Goal: Task Accomplishment & Management: Use online tool/utility

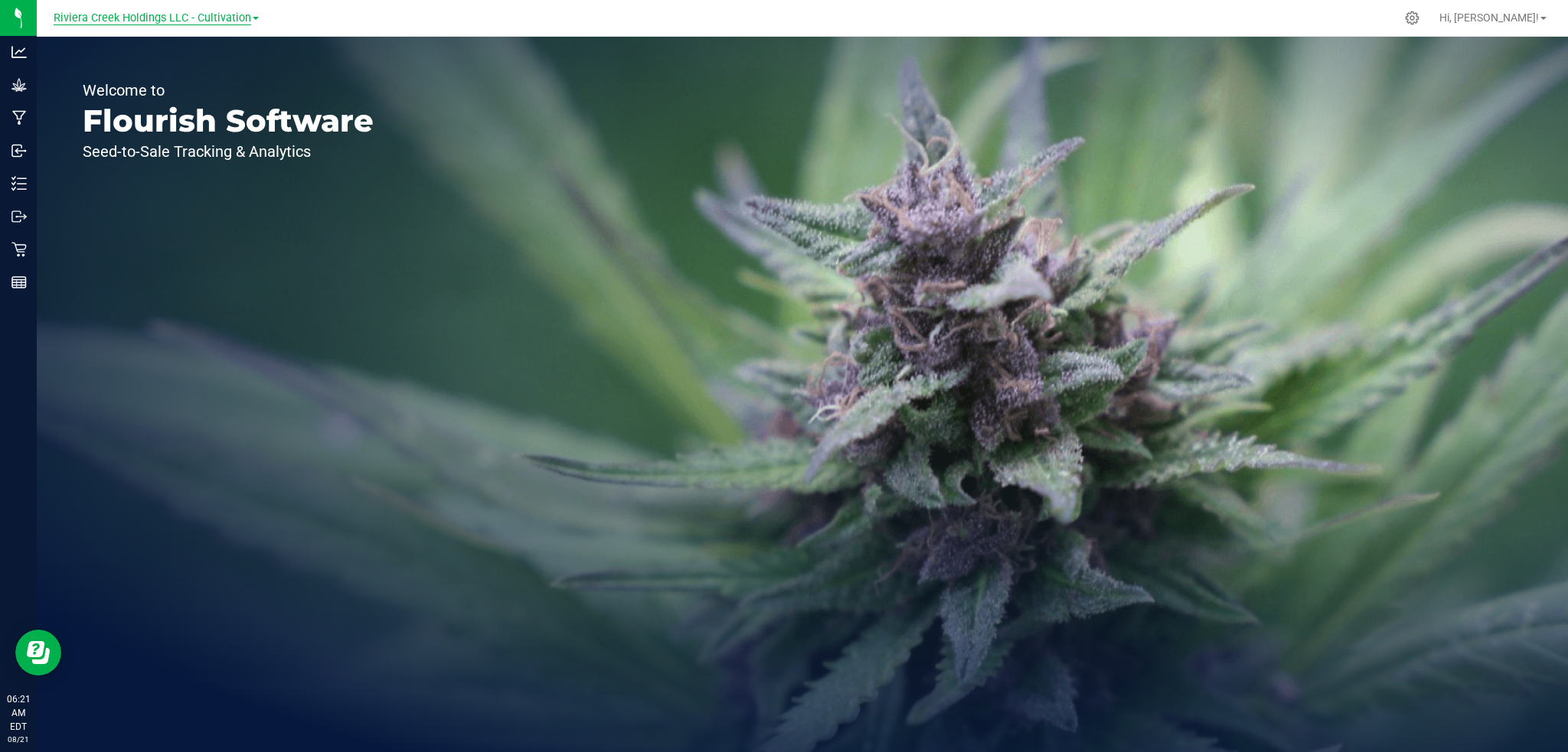
click at [174, 15] on span "Riviera Creek Holdings LLC - Cultivation" at bounding box center [152, 18] width 198 height 14
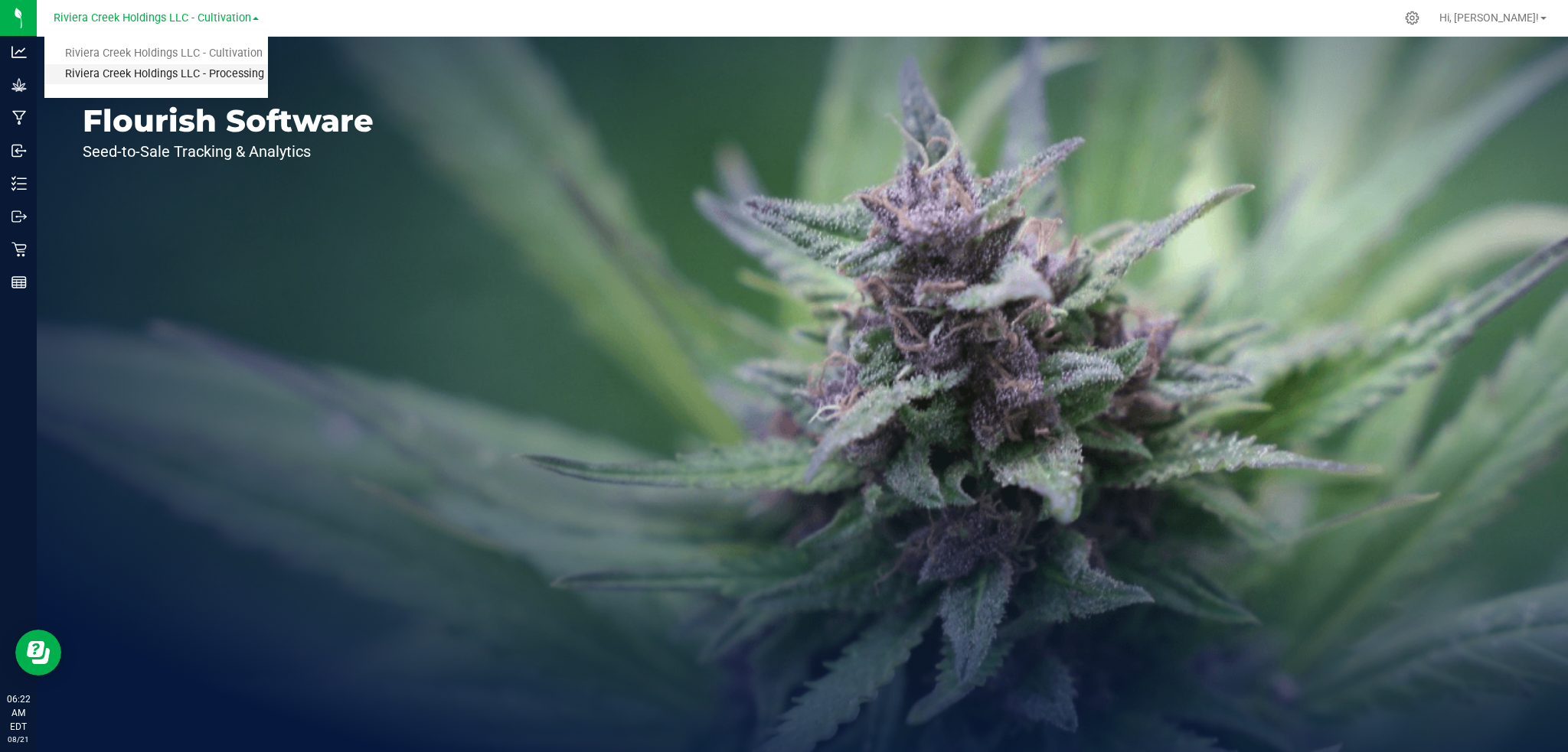
click at [193, 80] on link "Riviera Creek Holdings LLC - Processing" at bounding box center [155, 75] width 224 height 21
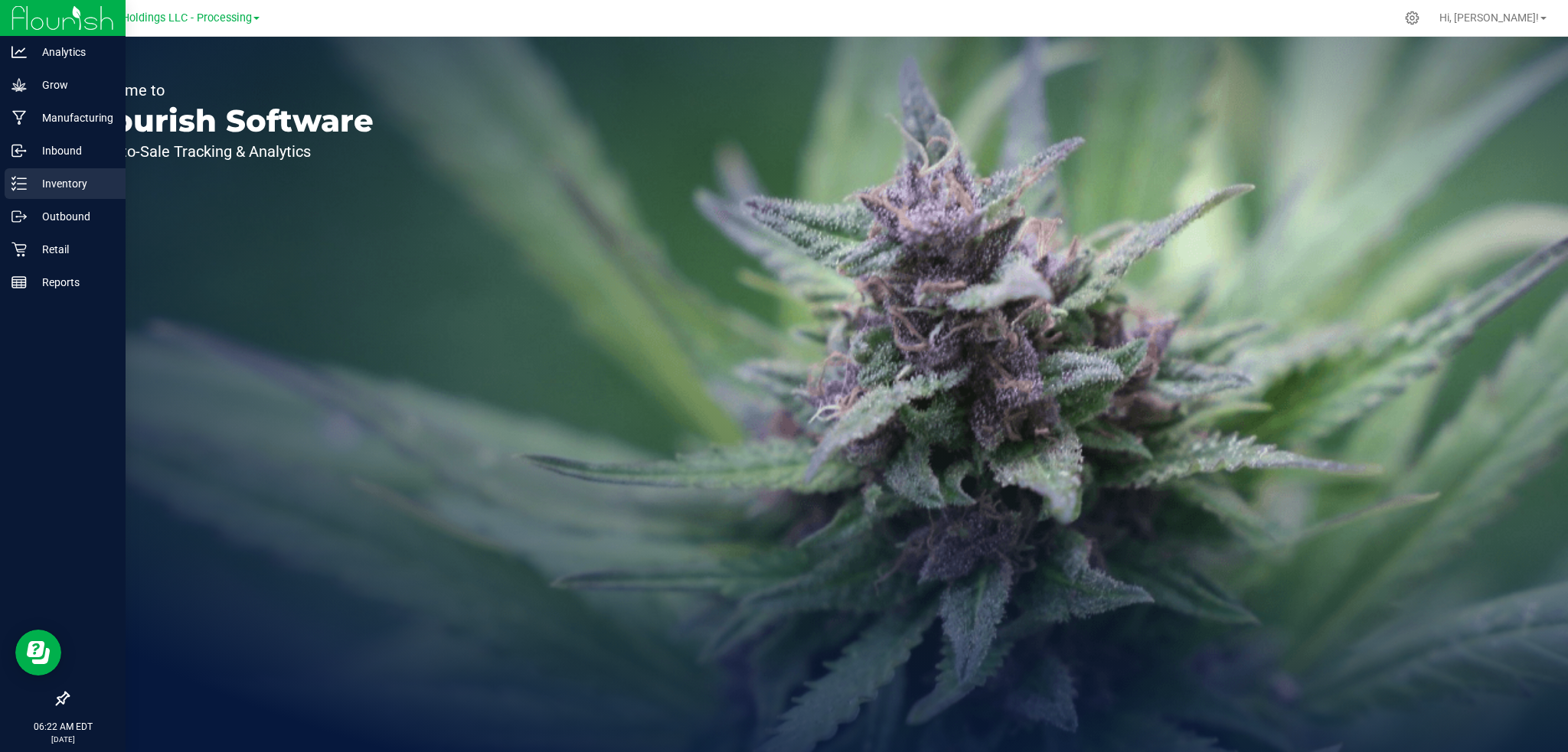
click at [35, 178] on p "Inventory" at bounding box center [73, 184] width 92 height 19
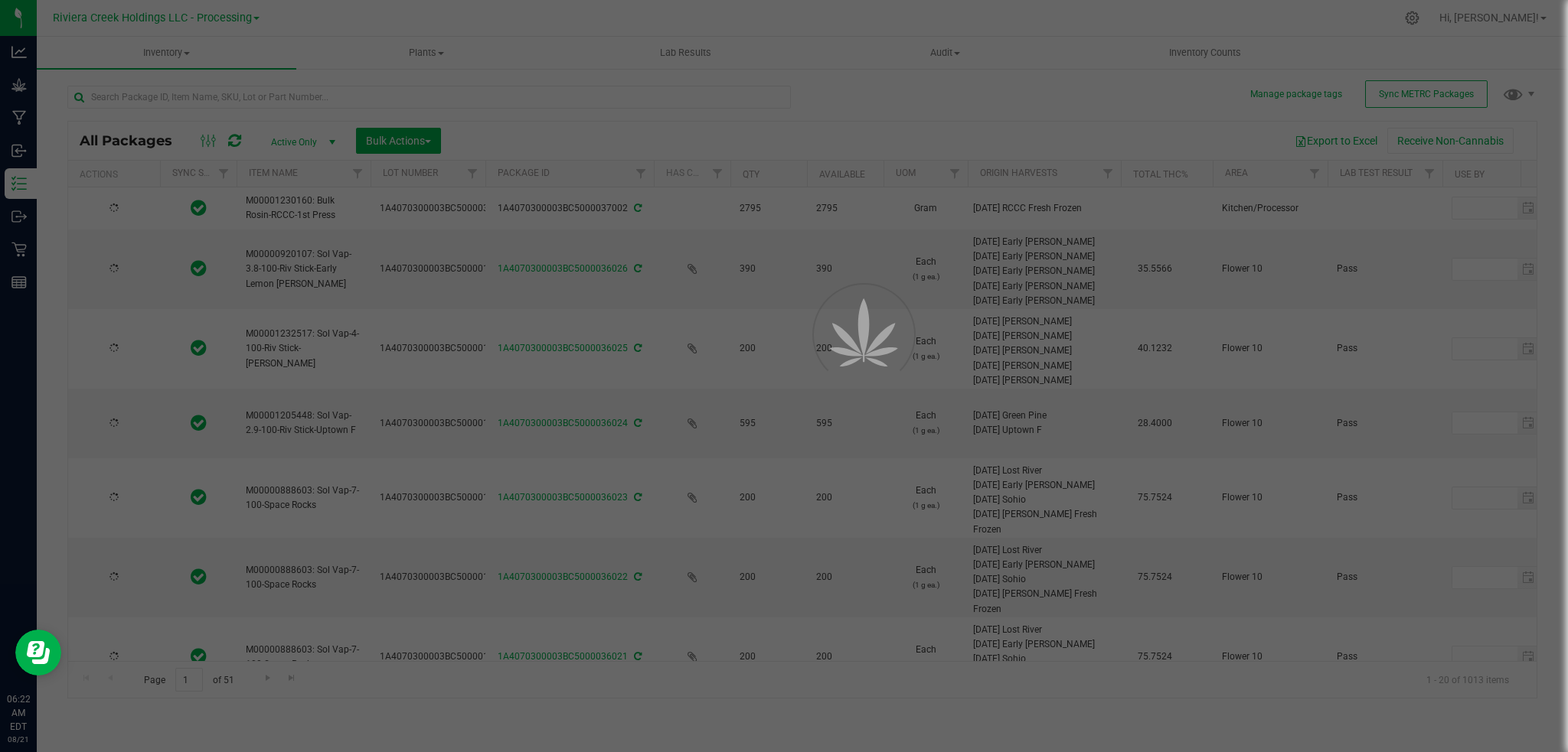
type input "[DATE]"
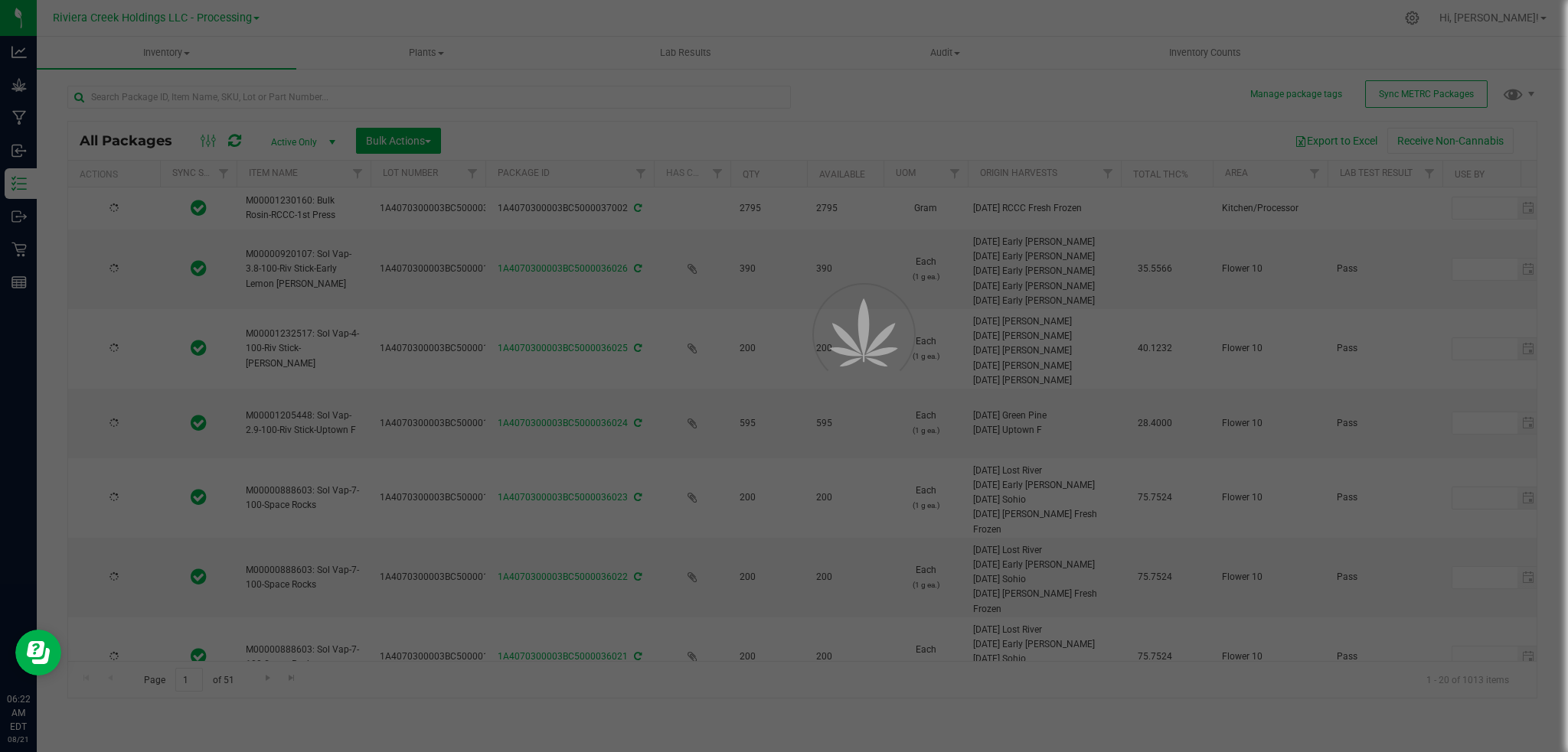
type input "[DATE]"
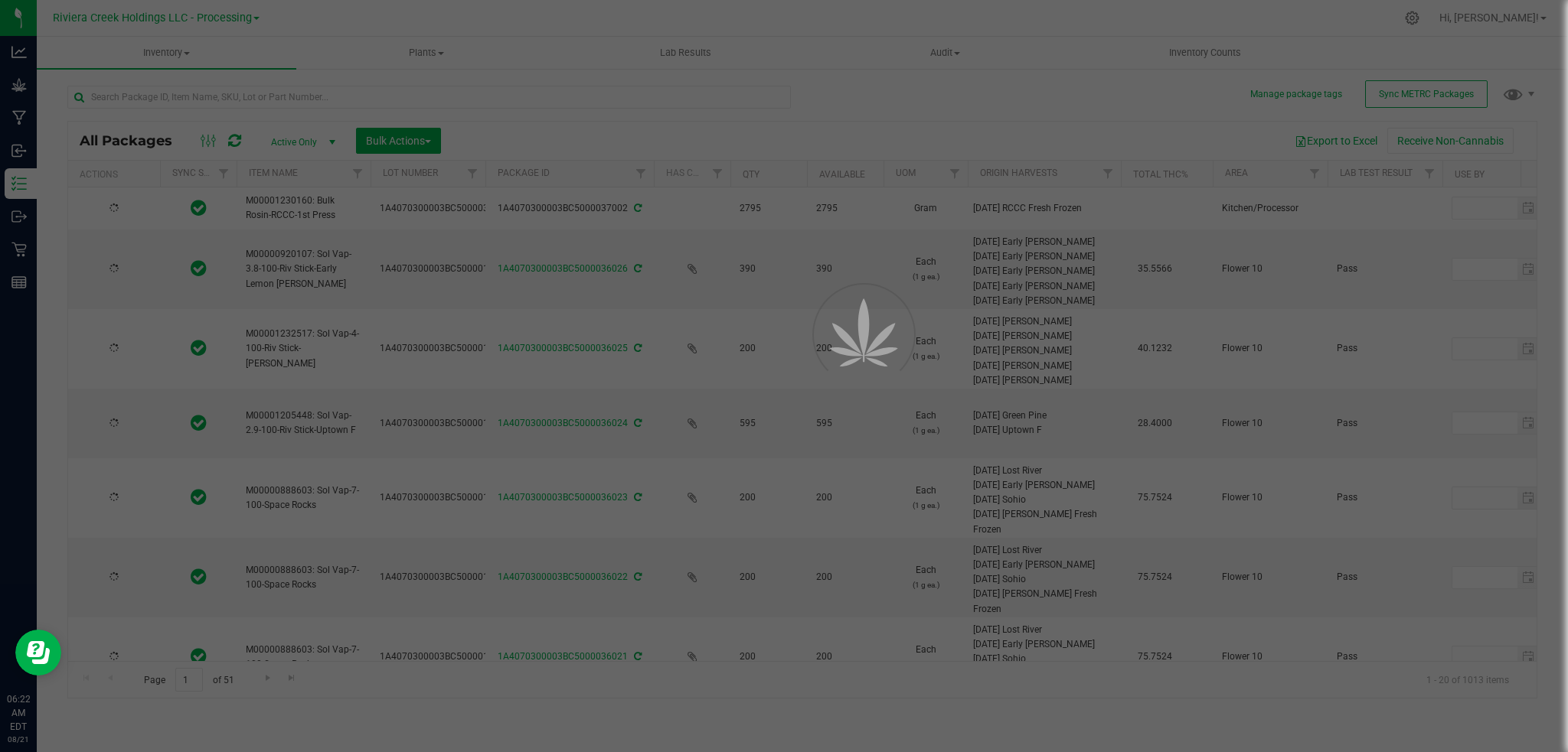
type input "[DATE]"
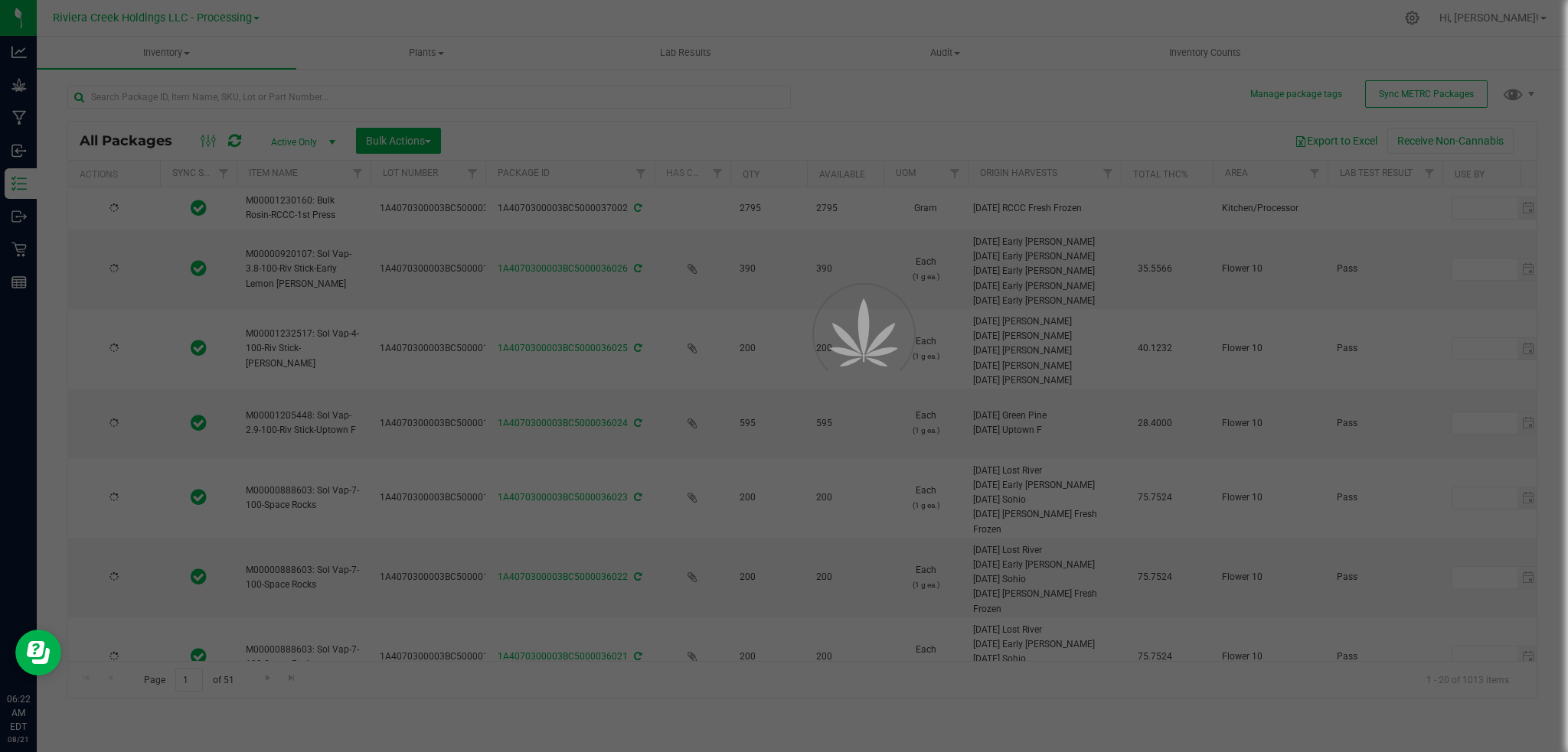
type input "[DATE]"
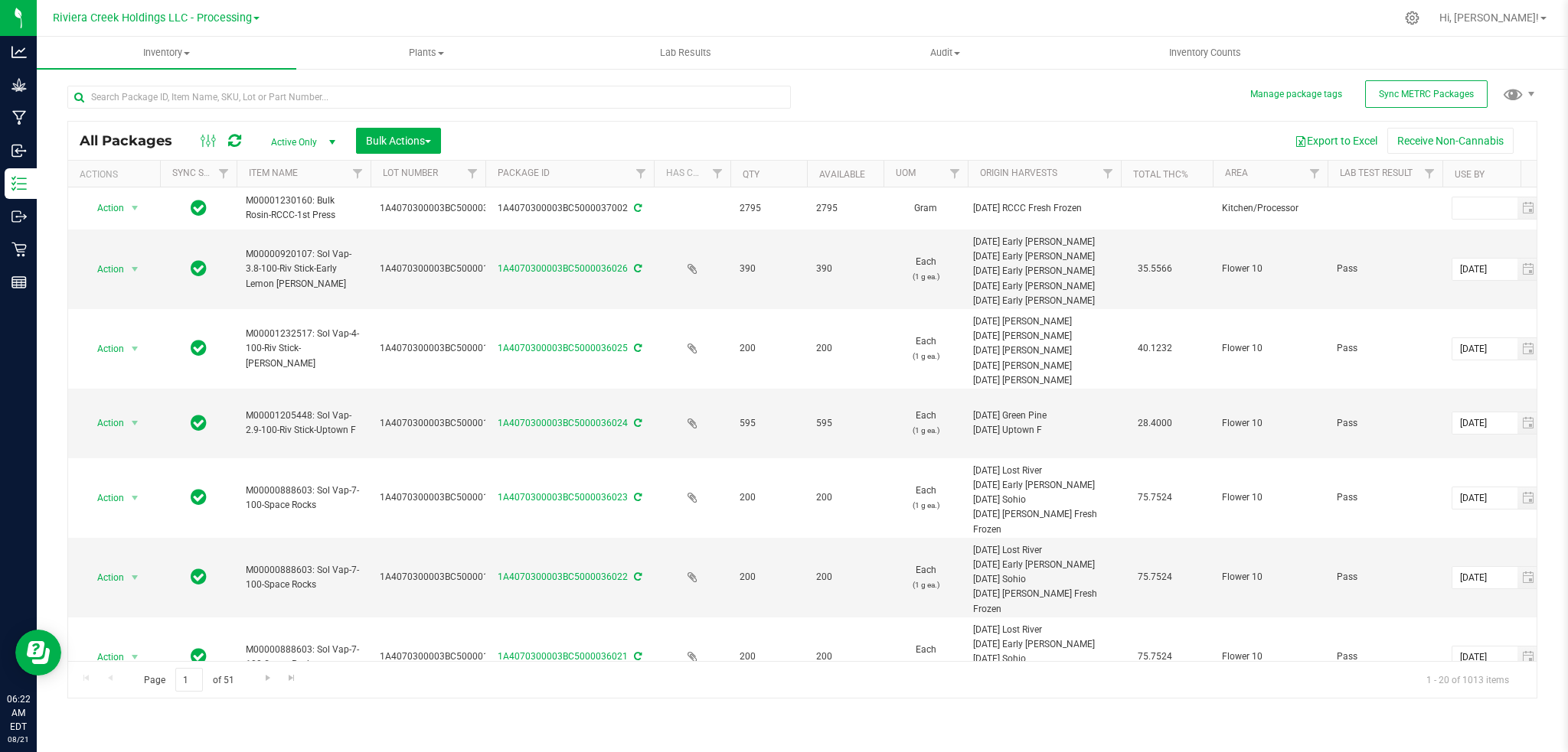
click at [331, 141] on span "select" at bounding box center [332, 141] width 12 height 12
click at [277, 214] on li "Locked" at bounding box center [299, 213] width 82 height 23
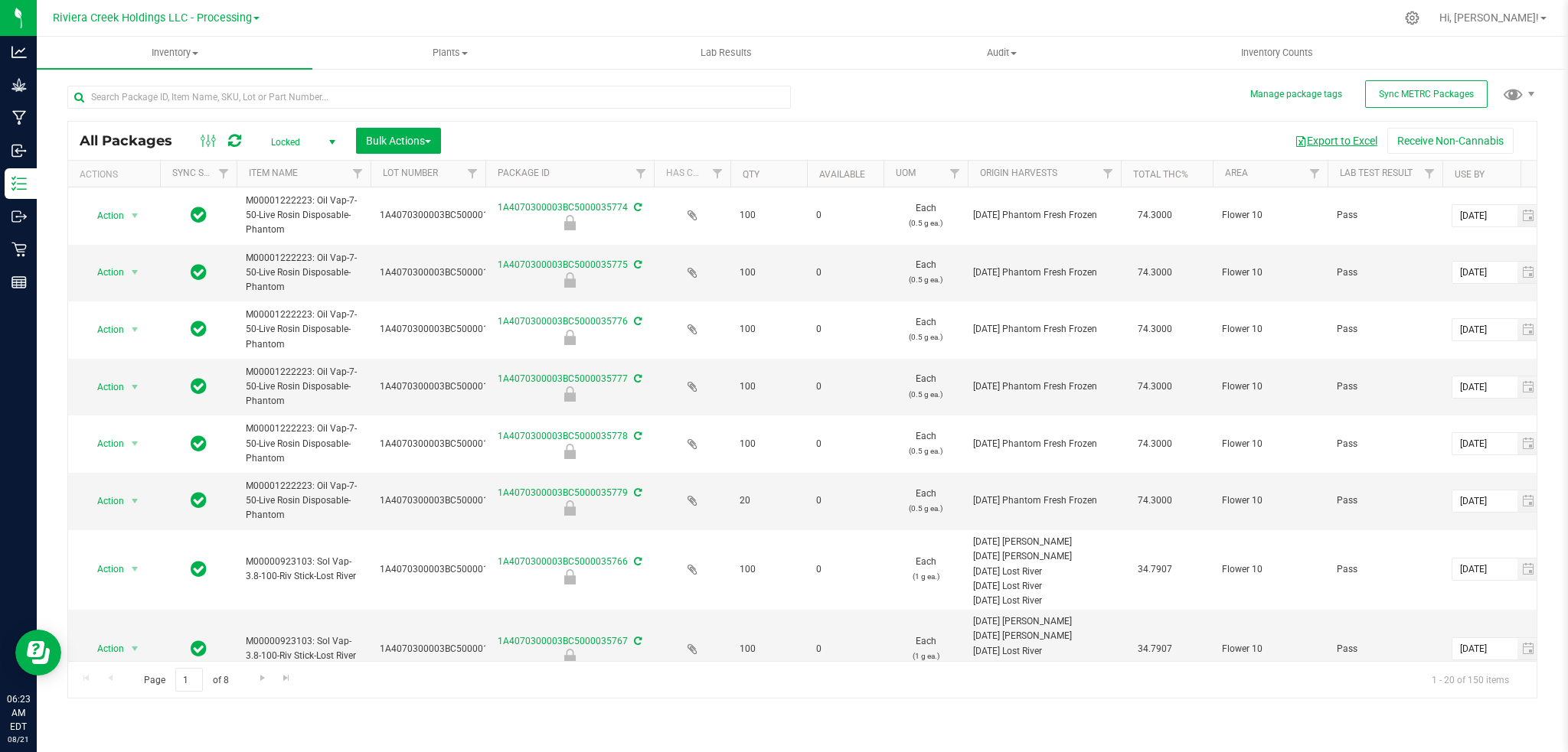
click at [1338, 140] on button "Export to Excel" at bounding box center [1336, 140] width 103 height 26
click at [333, 141] on span "select" at bounding box center [332, 141] width 12 height 12
click at [318, 166] on li "Active Only" at bounding box center [299, 167] width 82 height 23
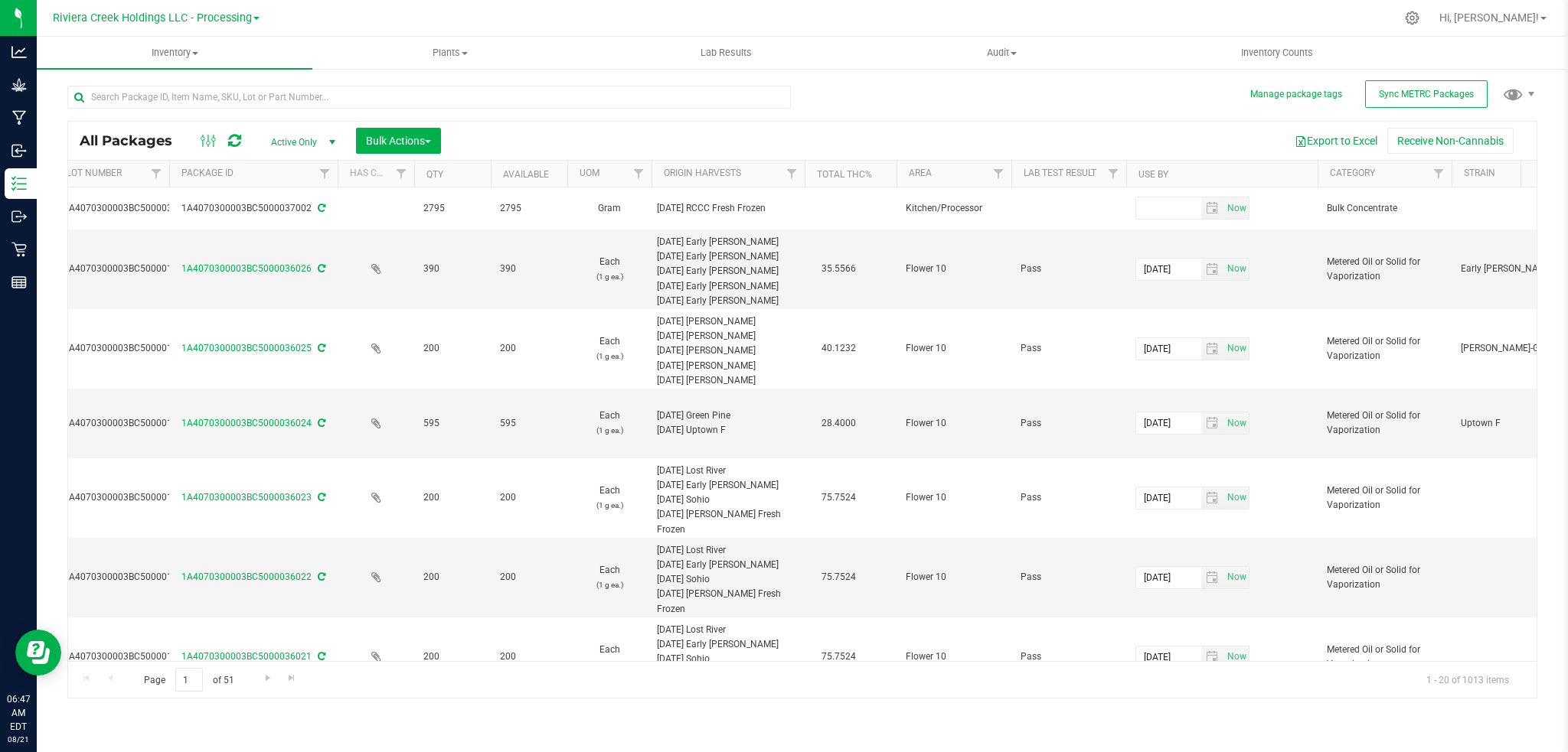
scroll to position [0, 478]
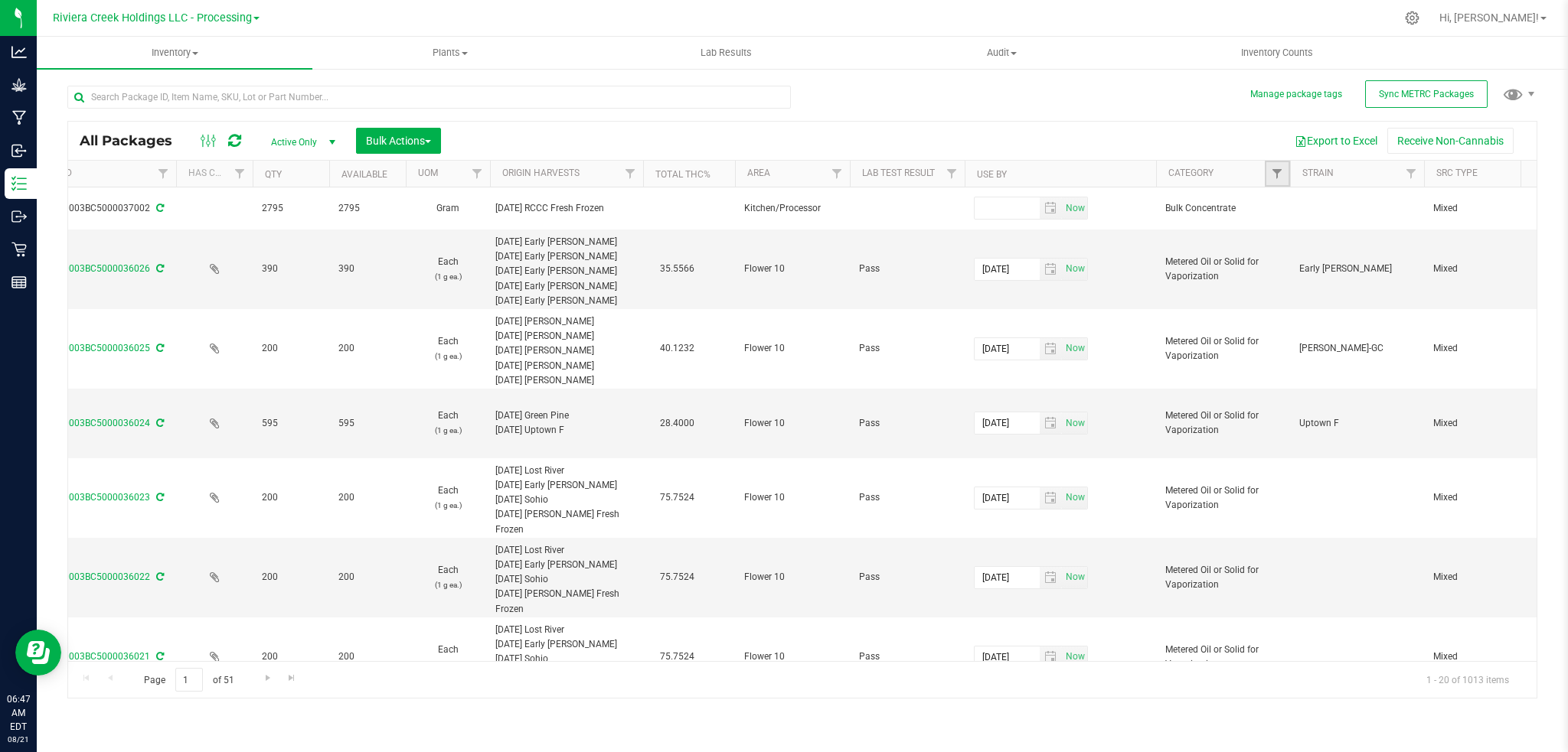
click at [1269, 174] on link "Filter" at bounding box center [1277, 174] width 25 height 26
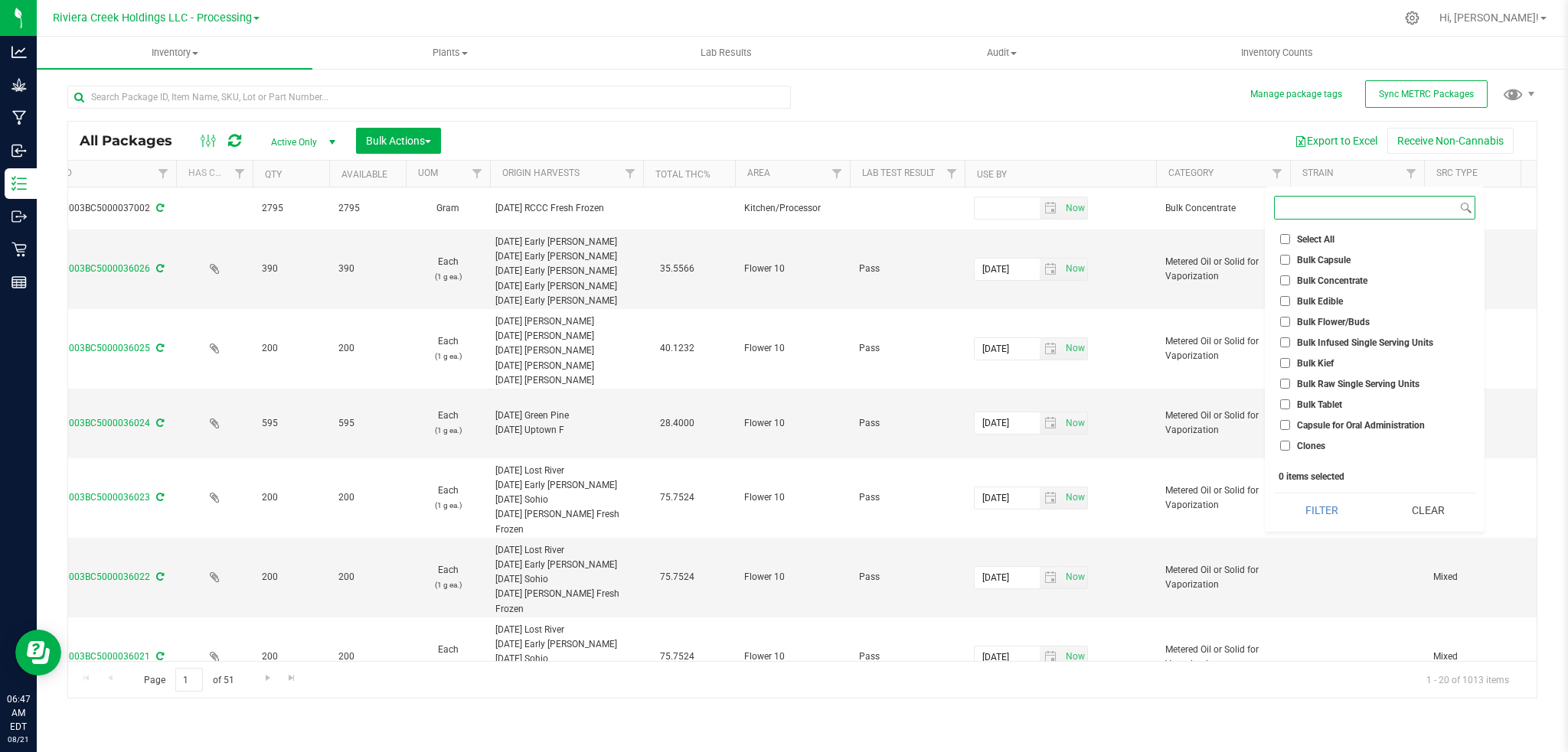
scroll to position [102, 0]
click at [1390, 383] on span "Edible for Oral Administration" at bounding box center [1357, 386] width 120 height 9
click at [1290, 383] on input "Edible for Oral Administration" at bounding box center [1285, 385] width 10 height 10
checkbox input "true"
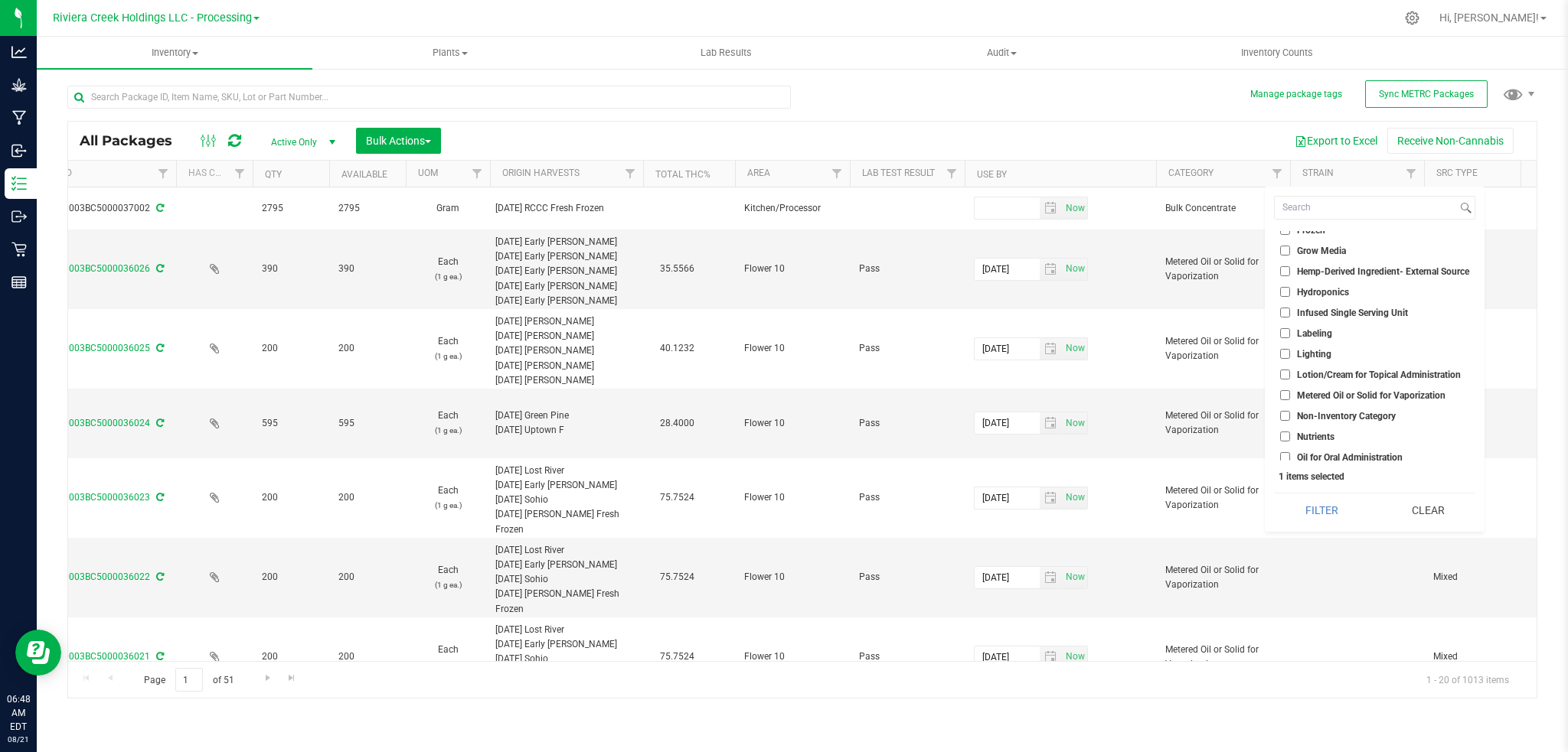
scroll to position [306, 0]
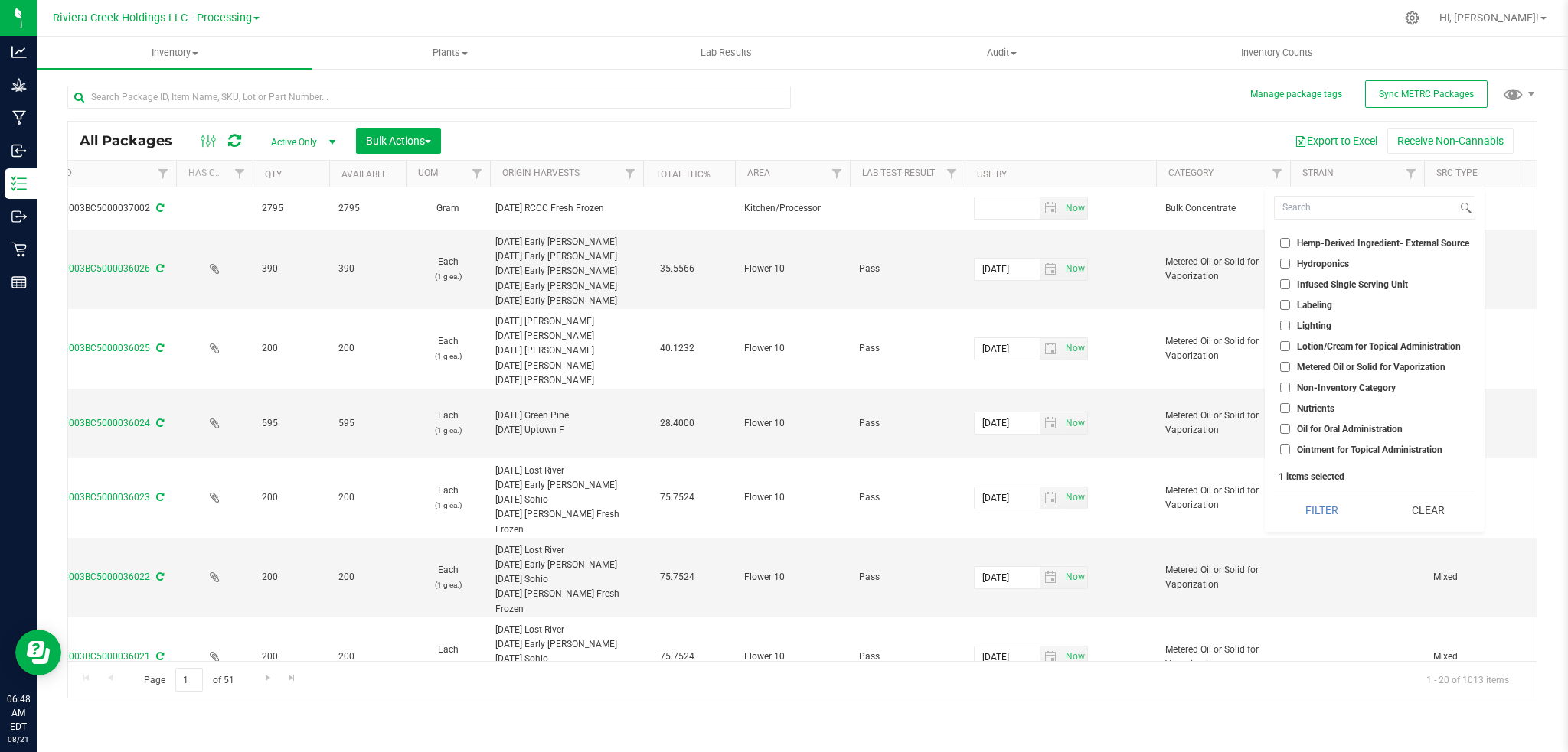
click at [1392, 366] on span "Metered Oil or Solid for Vaporization" at bounding box center [1371, 367] width 149 height 9
click at [1290, 366] on input "Metered Oil or Solid for Vaporization" at bounding box center [1285, 367] width 10 height 10
checkbox input "true"
click at [1393, 385] on span "Plant Material for Vaporization" at bounding box center [1359, 390] width 125 height 9
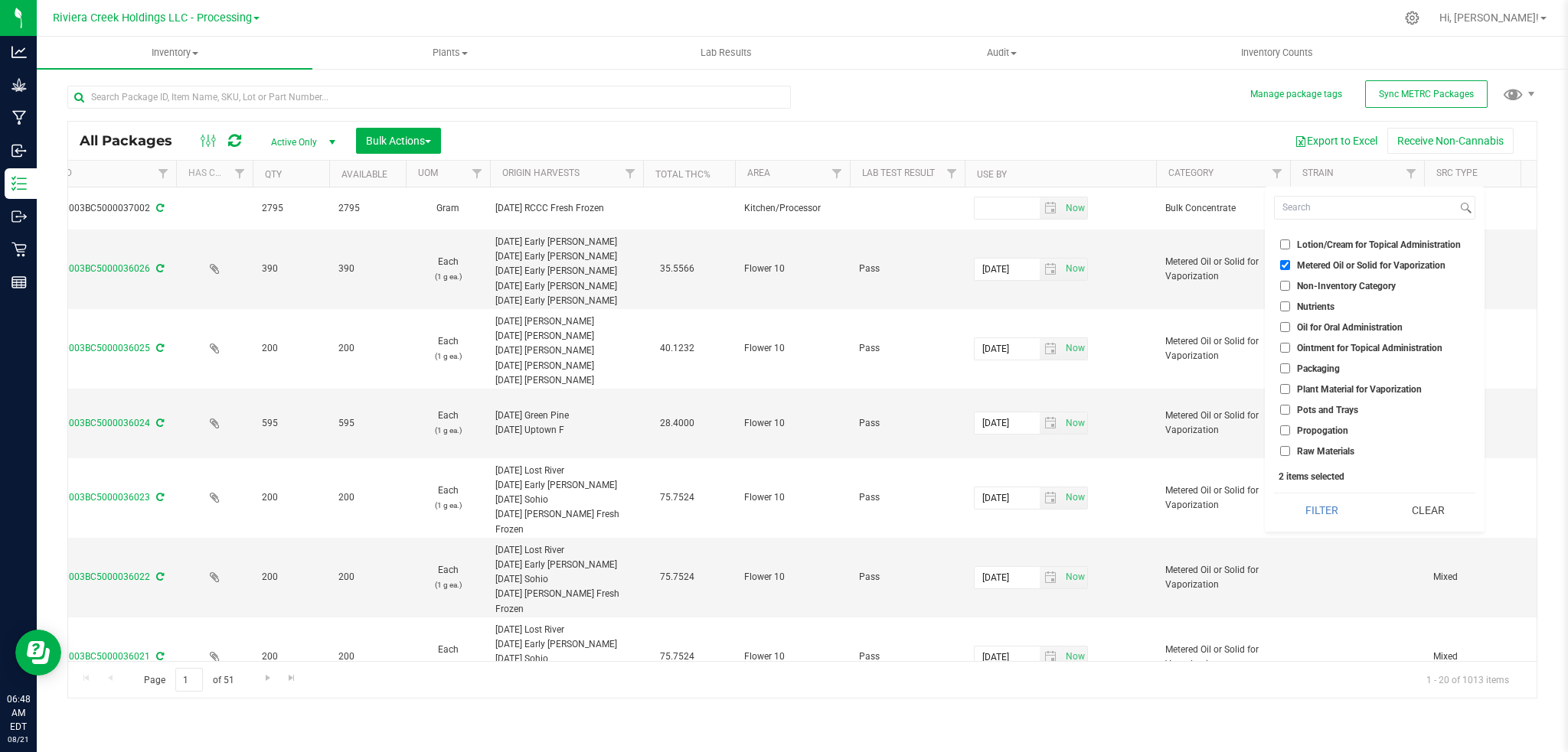
click at [1290, 385] on input "Plant Material for Vaporization" at bounding box center [1285, 389] width 10 height 10
checkbox input "true"
click at [1323, 509] on button "Filter" at bounding box center [1321, 510] width 95 height 34
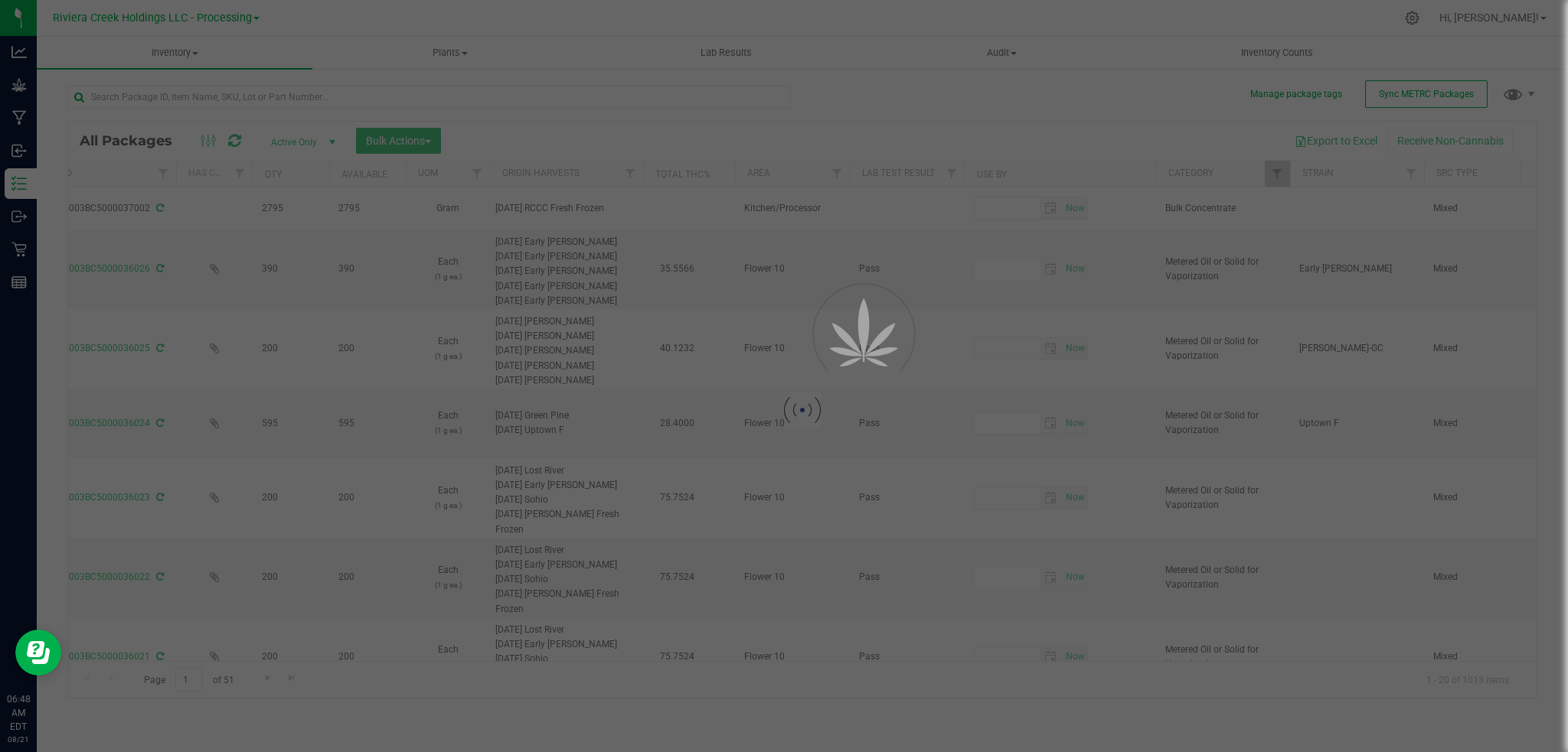
type input "[DATE]"
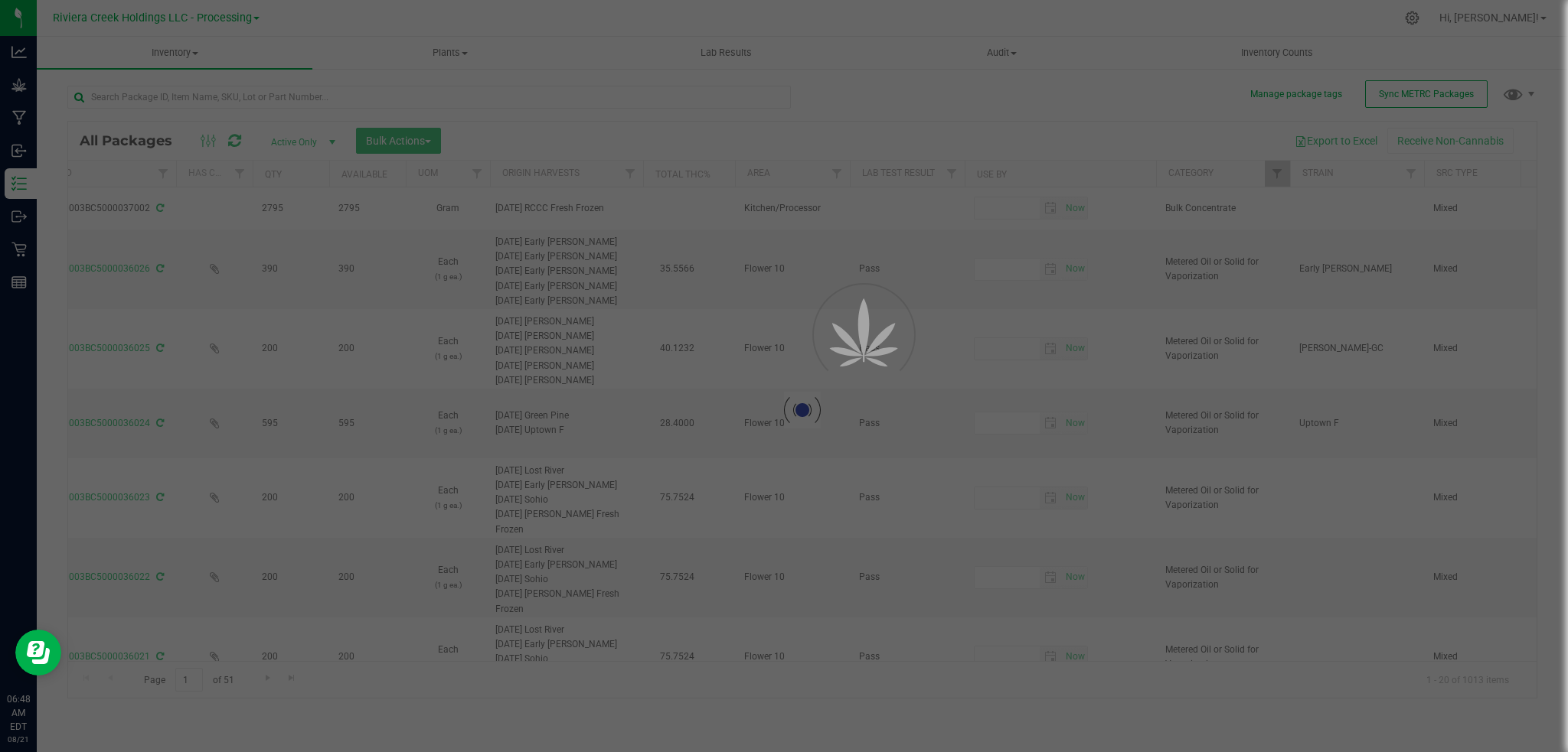
type input "[DATE]"
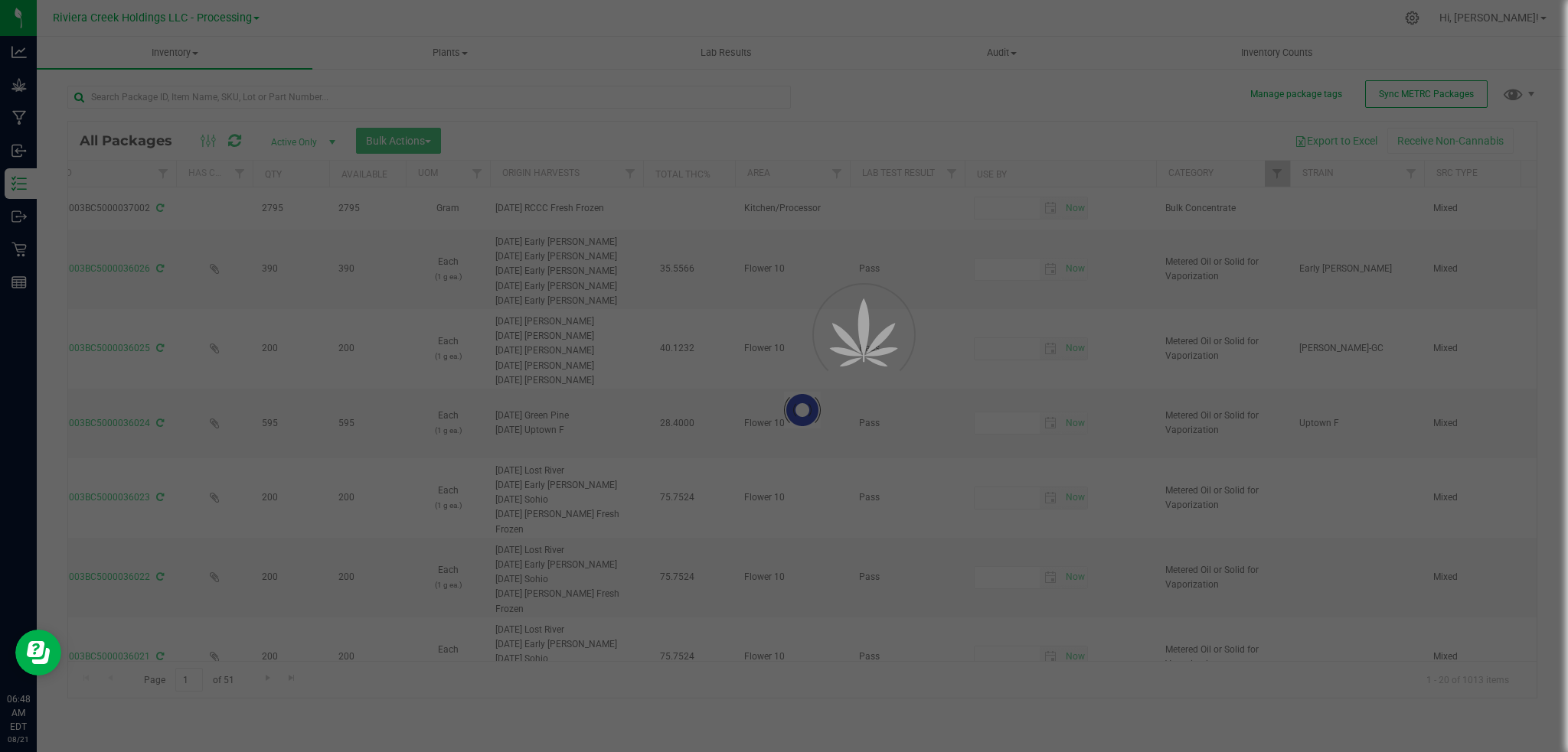
type input "[DATE]"
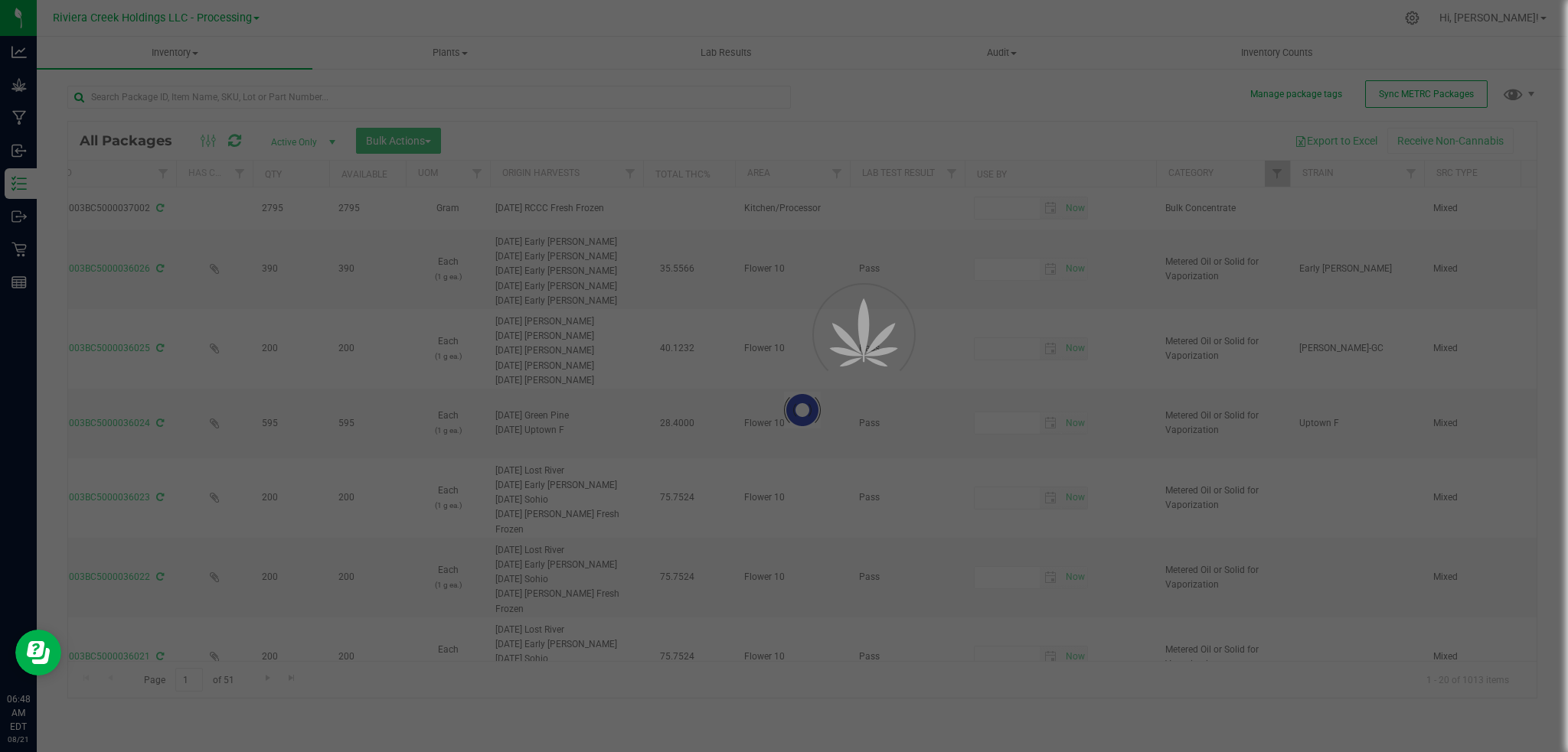
type input "[DATE]"
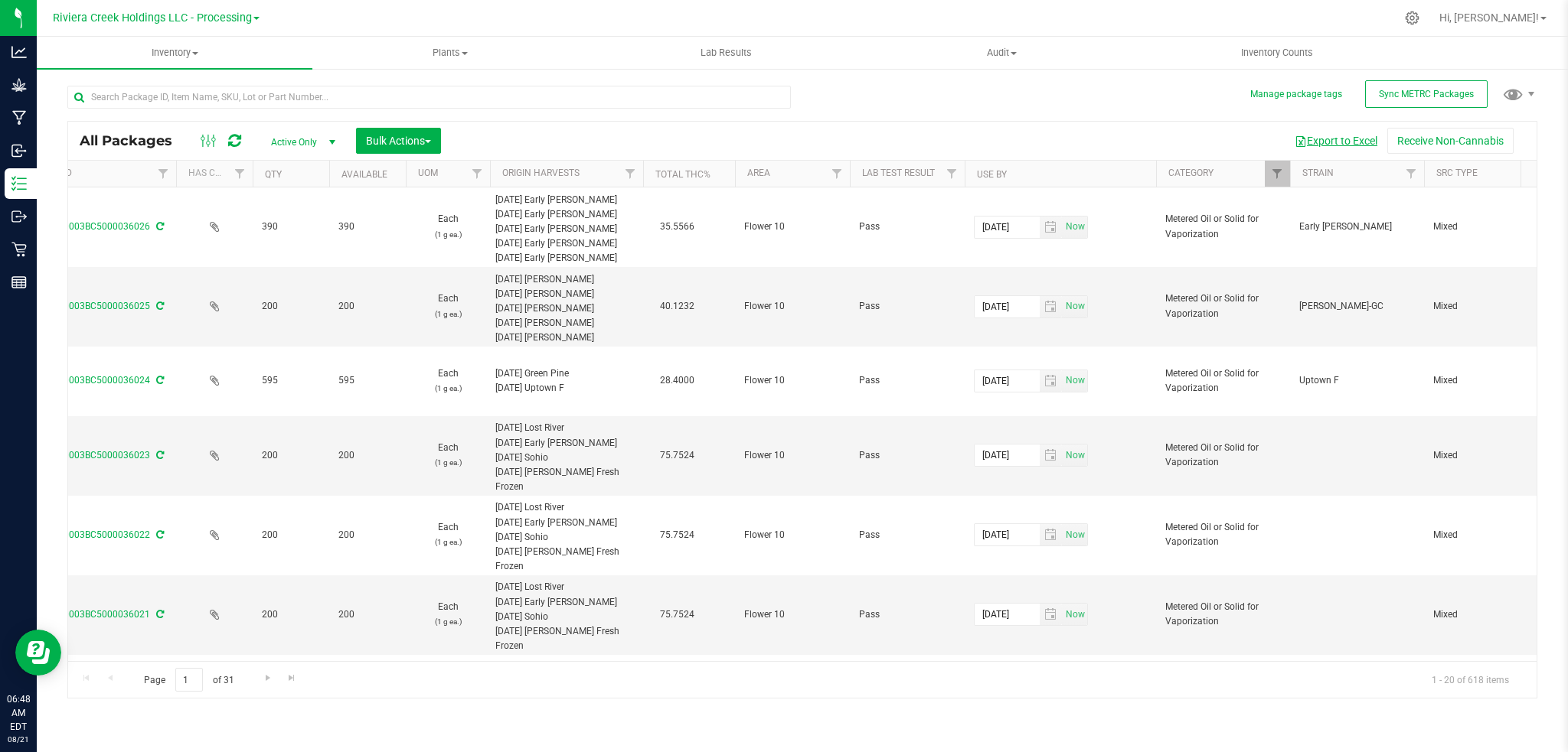
click at [1314, 145] on button "Export to Excel" at bounding box center [1336, 140] width 103 height 26
